Goal: Transaction & Acquisition: Obtain resource

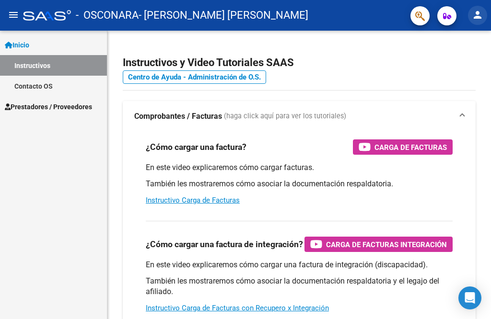
click at [482, 19] on mat-icon "person" at bounding box center [476, 14] width 11 height 11
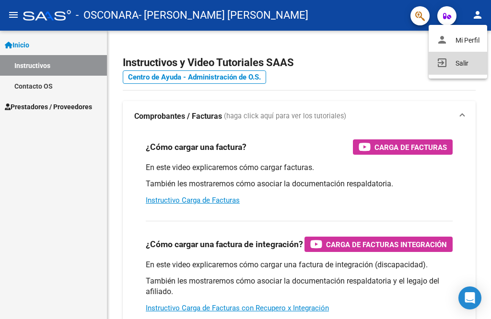
click at [465, 66] on button "exit_to_app Salir" at bounding box center [457, 63] width 58 height 23
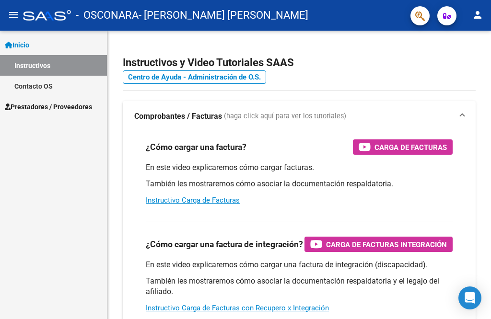
click at [43, 105] on span "Prestadores / Proveedores" at bounding box center [48, 107] width 87 height 11
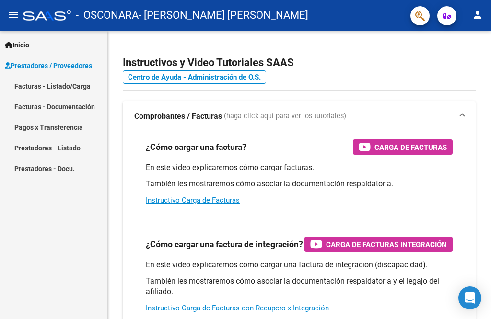
click at [83, 84] on link "Facturas - Listado/Carga" at bounding box center [53, 86] width 107 height 21
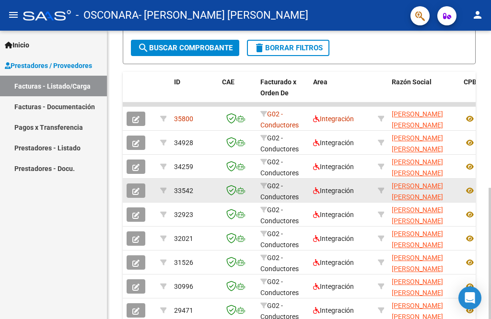
scroll to position [261, 0]
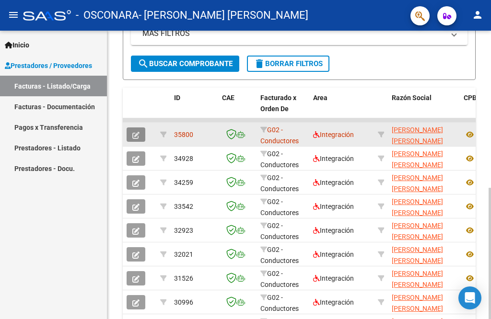
click at [132, 136] on icon "button" at bounding box center [135, 135] width 7 height 7
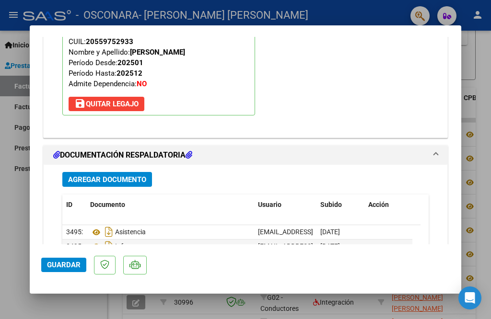
scroll to position [1006, 0]
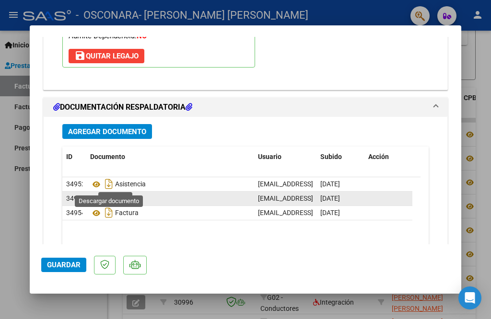
click at [107, 191] on icon "Descargar documento" at bounding box center [109, 198] width 12 height 15
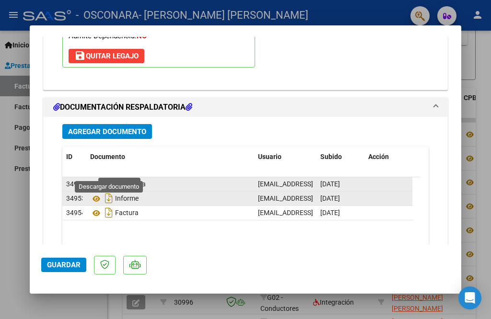
click at [110, 176] on icon "Descargar documento" at bounding box center [109, 183] width 12 height 15
